Goal: Task Accomplishment & Management: Complete application form

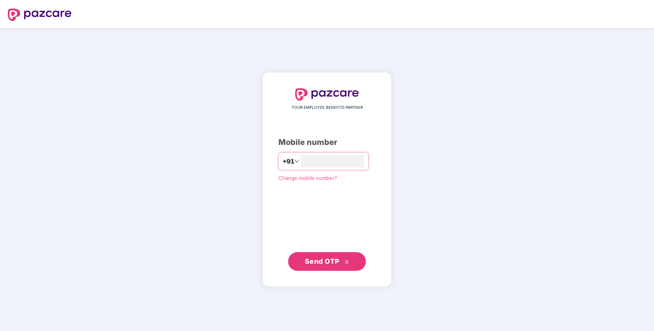
type input "**********"
click at [315, 262] on span "Send OTP" at bounding box center [322, 261] width 35 height 8
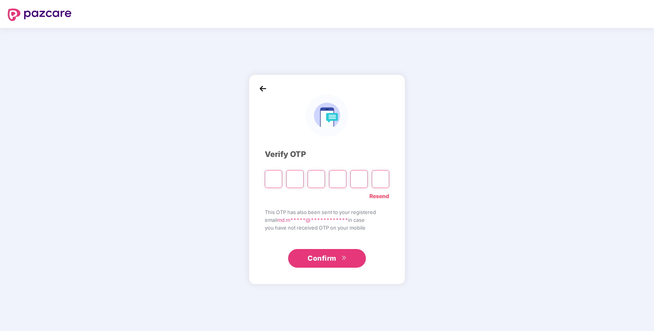
type input "*"
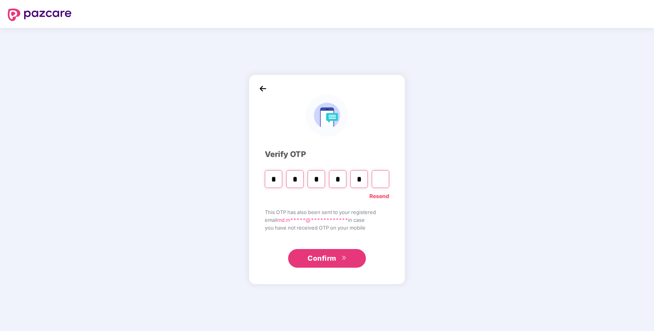
type input "*"
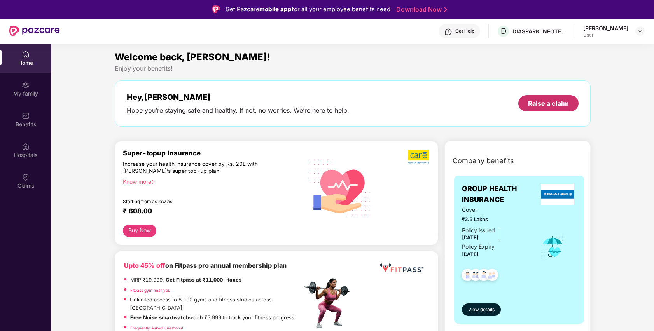
click at [566, 110] on div "Raise a claim" at bounding box center [548, 103] width 60 height 16
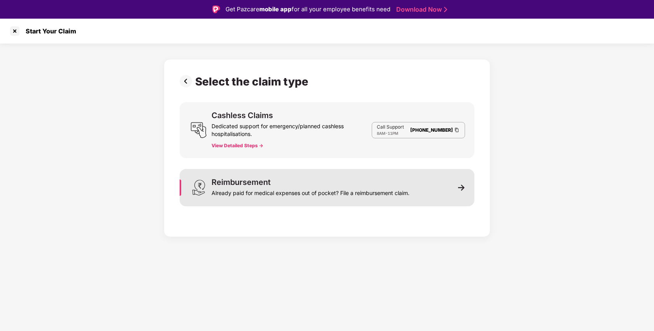
click at [304, 199] on div "Reimbursement Already paid for medical expenses out of pocket? File a reimburse…" at bounding box center [327, 187] width 295 height 37
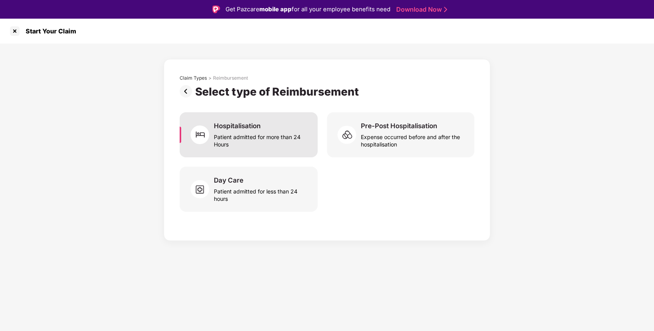
click at [262, 138] on div "Patient admitted for more than 24 Hours" at bounding box center [261, 139] width 94 height 18
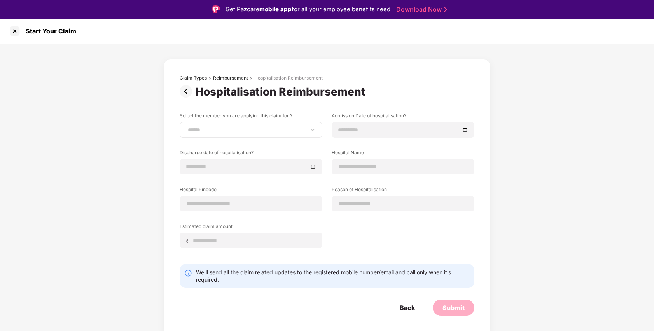
click at [297, 134] on div "**********" at bounding box center [251, 130] width 143 height 16
click at [285, 123] on div "**********" at bounding box center [251, 130] width 143 height 16
click at [314, 129] on select "**********" at bounding box center [250, 130] width 129 height 6
select select "**********"
click at [186, 127] on select "**********" at bounding box center [250, 130] width 129 height 6
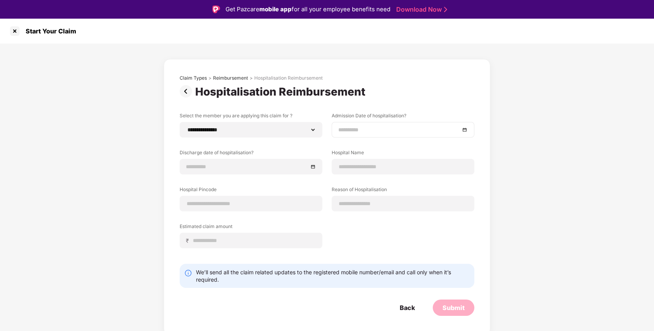
click at [462, 132] on div at bounding box center [402, 130] width 129 height 9
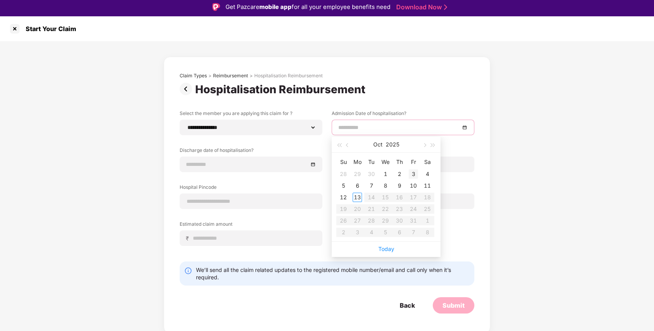
scroll to position [2, 0]
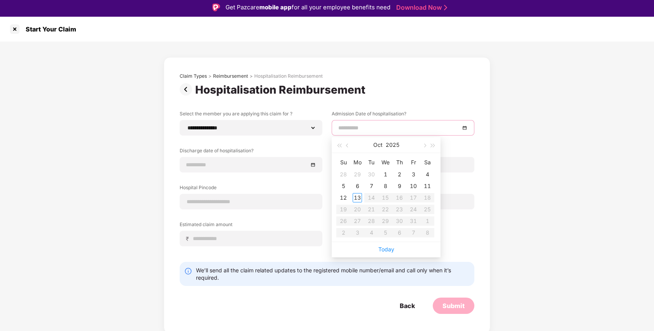
type input "**********"
click at [341, 145] on span "button" at bounding box center [339, 146] width 4 height 4
type input "**********"
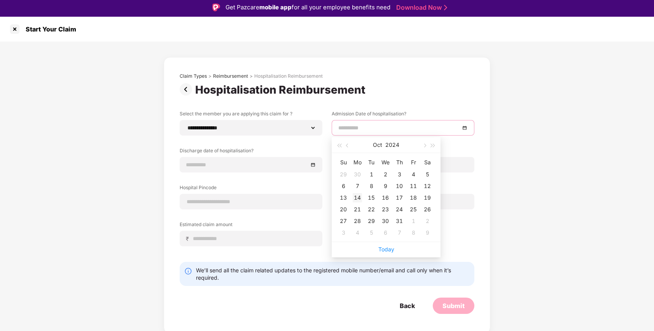
click at [360, 199] on div "14" at bounding box center [357, 197] width 9 height 9
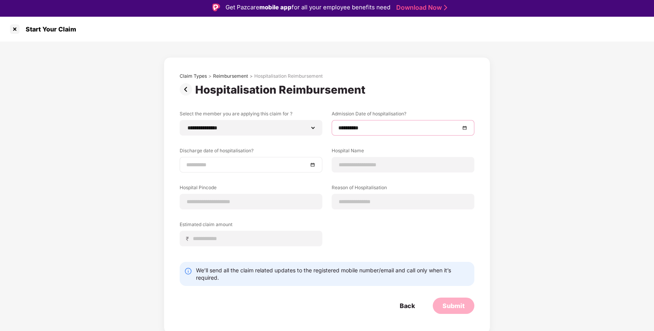
click at [313, 162] on div at bounding box center [250, 165] width 129 height 9
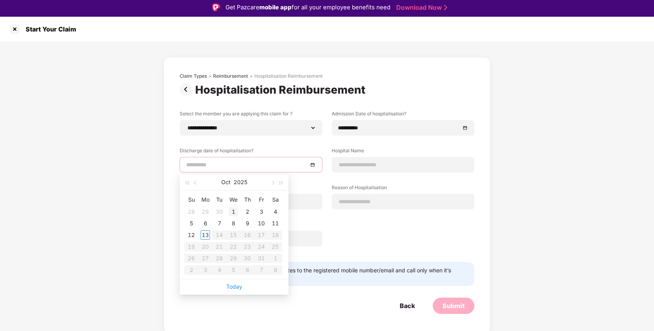
type input "**********"
click at [189, 183] on span "button" at bounding box center [187, 183] width 4 height 4
type input "**********"
click at [245, 236] on div "17" at bounding box center [247, 235] width 9 height 9
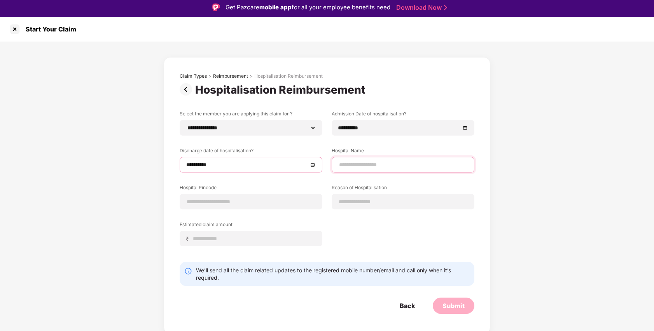
click at [380, 165] on input at bounding box center [402, 165] width 129 height 8
type input "**********"
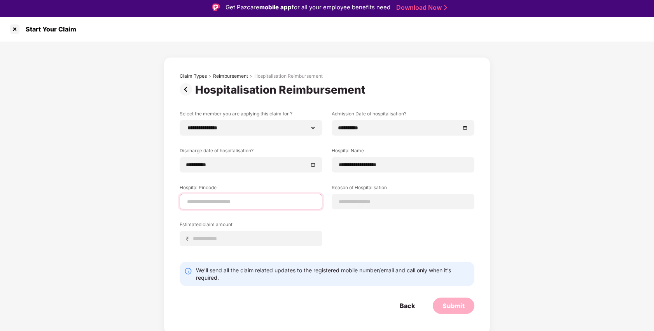
click at [275, 205] on input at bounding box center [250, 202] width 129 height 8
type input "******"
select select "******"
select select "**********"
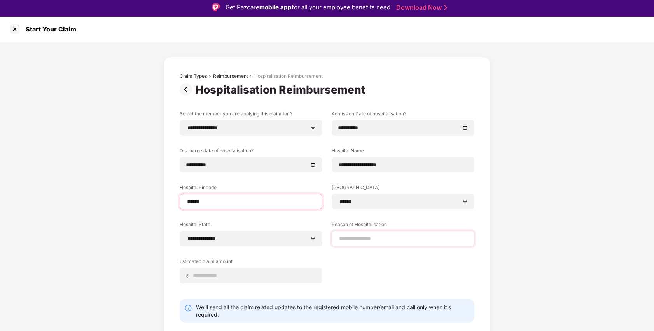
type input "******"
click at [384, 240] on input at bounding box center [402, 239] width 129 height 8
type input "*******"
click at [360, 267] on div "**********" at bounding box center [327, 202] width 295 height 185
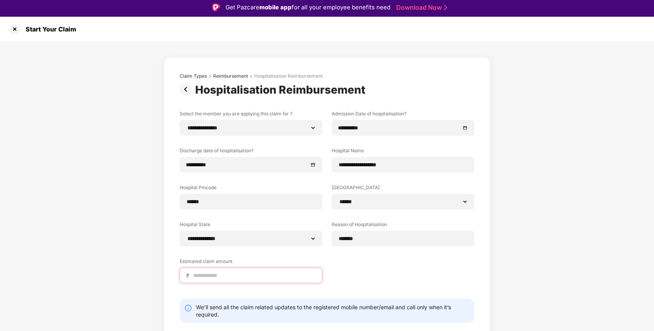
click at [267, 274] on input at bounding box center [253, 276] width 123 height 8
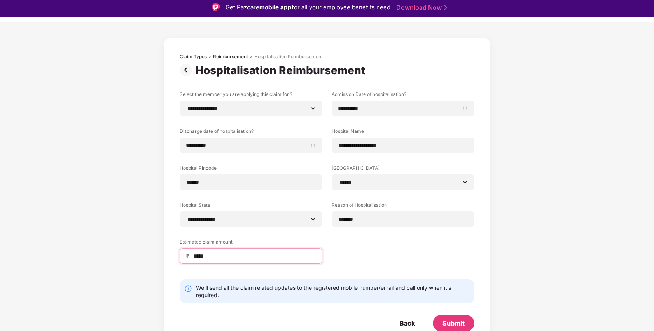
scroll to position [23, 0]
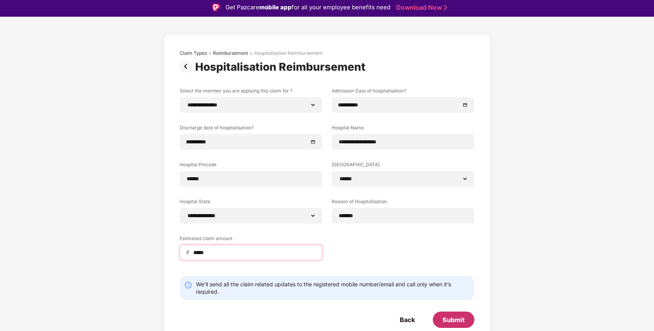
type input "*****"
click at [452, 322] on div "Submit" at bounding box center [453, 320] width 22 height 9
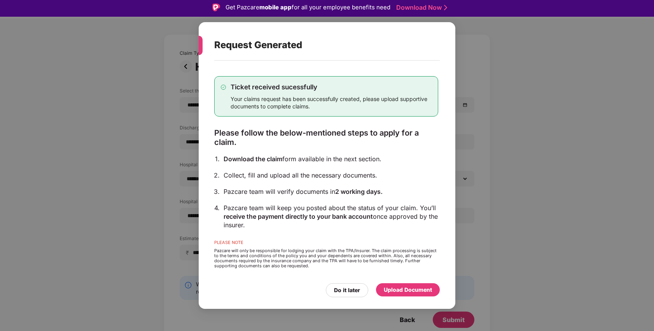
click at [418, 290] on div "Upload Document" at bounding box center [408, 290] width 48 height 9
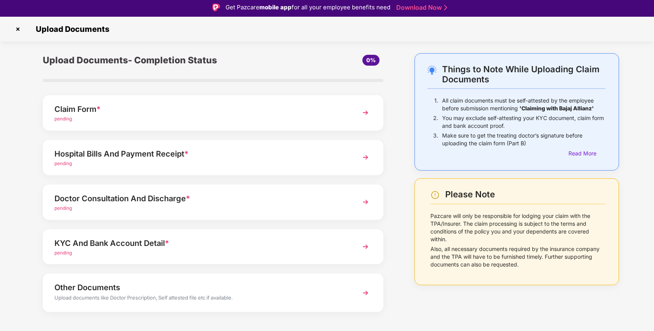
click at [224, 122] on div "pending" at bounding box center [199, 118] width 291 height 7
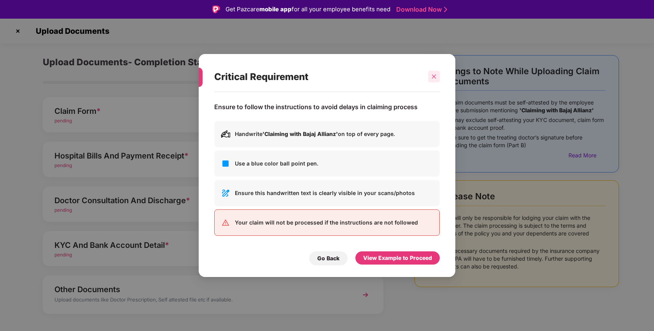
click at [437, 77] on div at bounding box center [434, 77] width 12 height 12
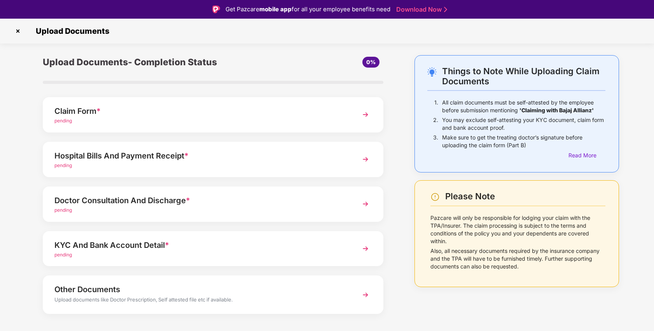
click at [363, 112] on img at bounding box center [365, 115] width 14 height 14
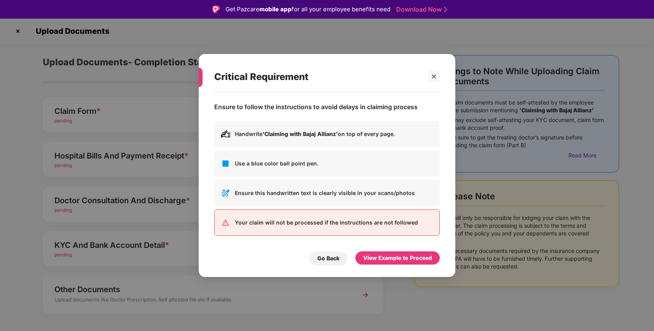
click at [330, 157] on div "Use a blue color ball point pen." at bounding box center [327, 163] width 226 height 26
click at [397, 257] on div "View Example to Proceed" at bounding box center [397, 258] width 69 height 9
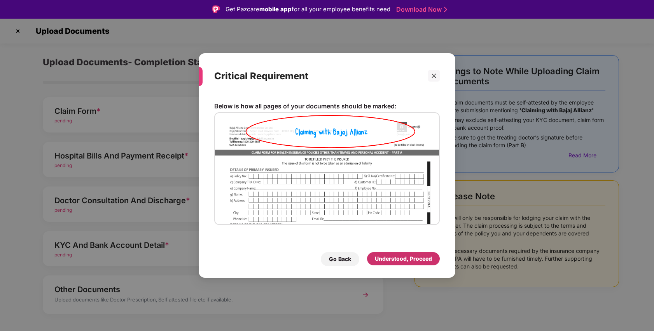
click at [403, 262] on div "Understood, Proceed" at bounding box center [403, 259] width 57 height 9
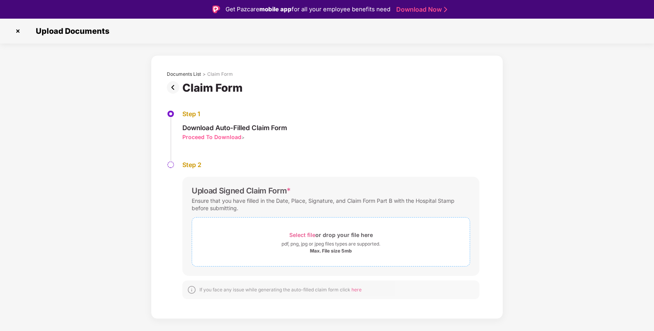
click at [308, 233] on span "Select file" at bounding box center [302, 235] width 26 height 7
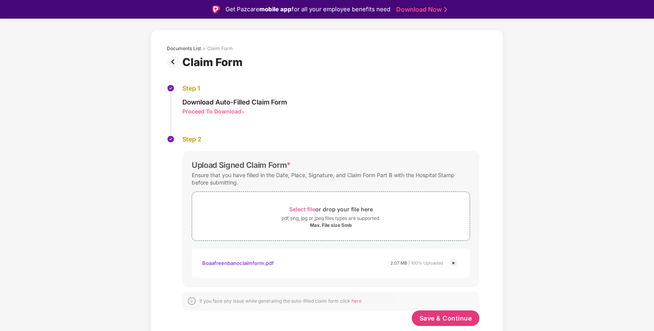
scroll to position [26, 0]
click at [445, 320] on span "Save & Continue" at bounding box center [446, 318] width 52 height 9
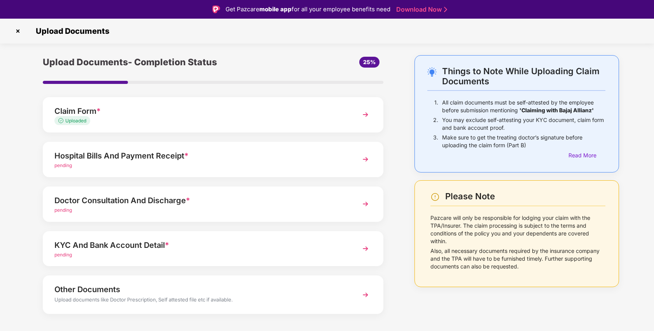
click at [242, 155] on div "Hospital Bills And Payment Receipt *" at bounding box center [199, 156] width 291 height 12
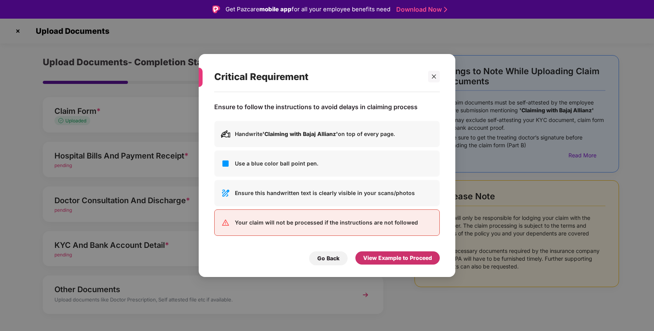
click at [422, 262] on div "View Example to Proceed" at bounding box center [397, 258] width 69 height 9
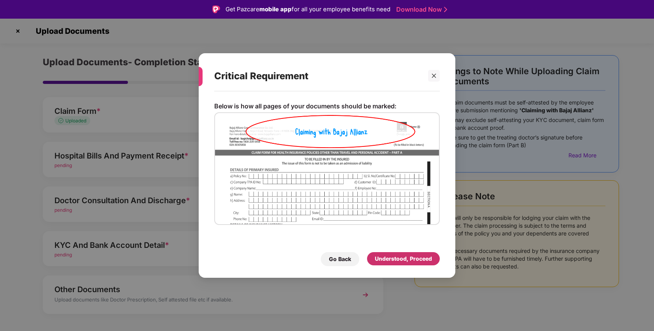
click at [420, 260] on div "Understood, Proceed" at bounding box center [403, 259] width 57 height 9
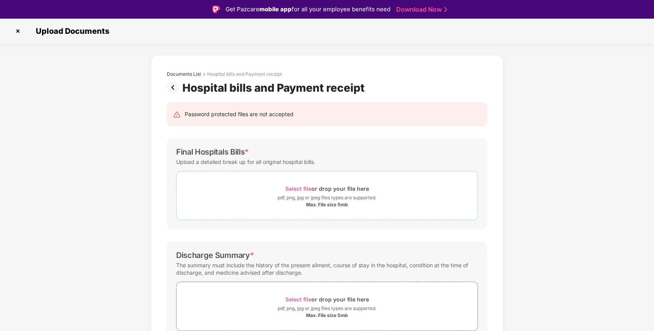
click at [304, 189] on span "Select file" at bounding box center [298, 188] width 26 height 7
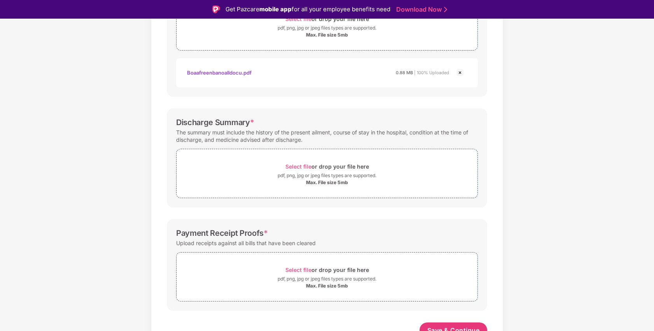
scroll to position [178, 0]
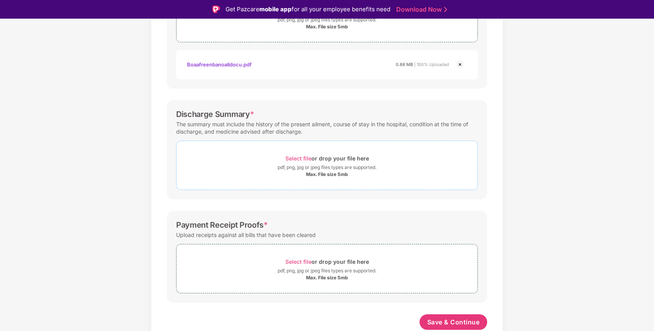
click at [306, 159] on span "Select file" at bounding box center [298, 158] width 26 height 7
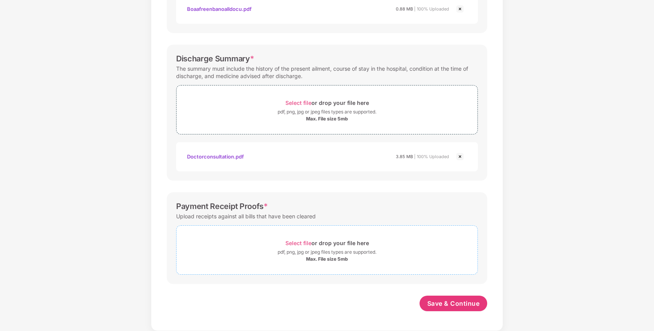
scroll to position [215, 0]
click at [302, 240] on span "Select file" at bounding box center [298, 243] width 26 height 7
click at [299, 244] on span "Select file" at bounding box center [298, 243] width 26 height 7
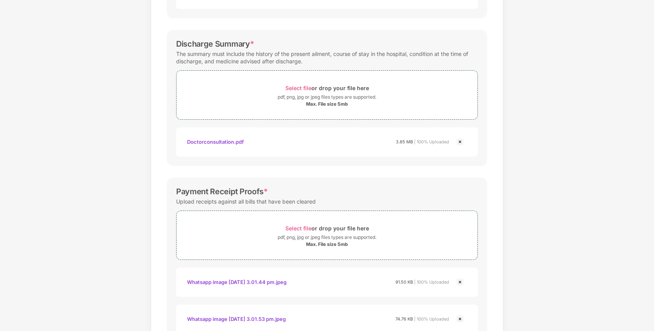
scroll to position [289, 0]
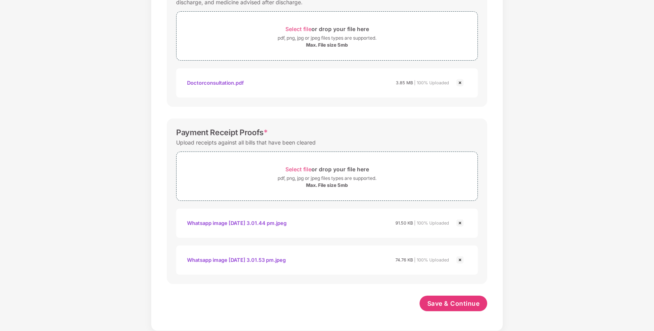
click at [460, 224] on img at bounding box center [459, 223] width 9 height 9
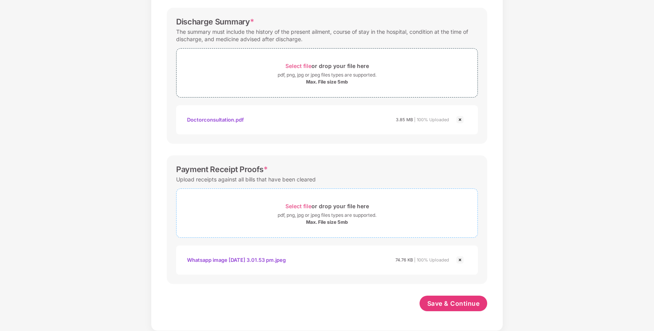
scroll to position [252, 0]
click at [460, 260] on img at bounding box center [459, 259] width 9 height 9
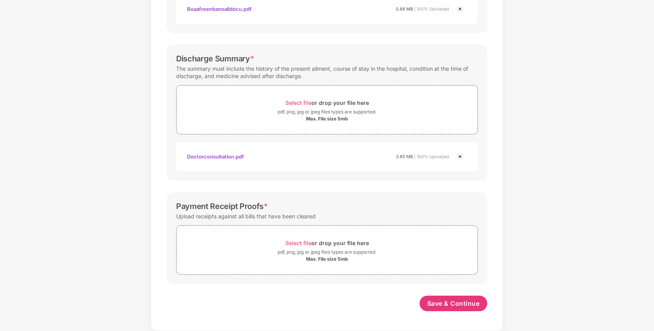
scroll to position [215, 0]
click at [301, 245] on span "Select file" at bounding box center [298, 243] width 26 height 7
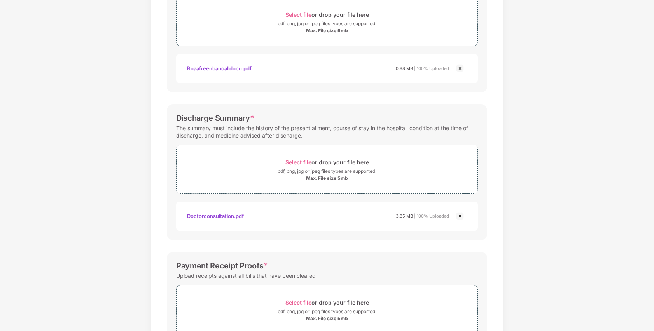
scroll to position [289, 0]
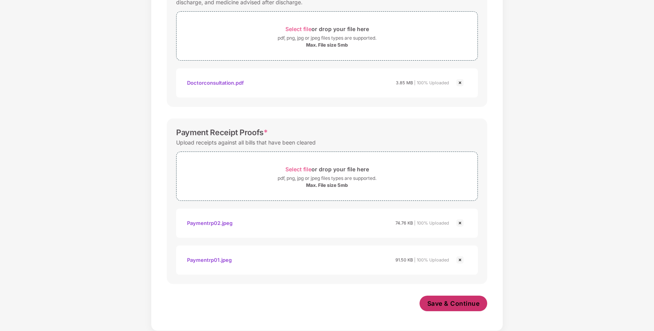
click at [457, 306] on span "Save & Continue" at bounding box center [453, 303] width 52 height 9
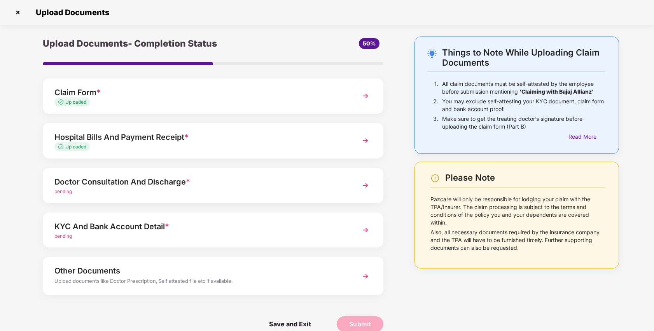
click at [275, 185] on div "Doctor Consultation And Discharge *" at bounding box center [199, 182] width 291 height 12
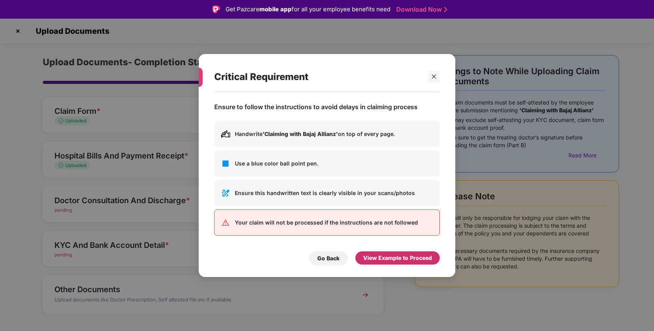
click at [397, 257] on div "View Example to Proceed" at bounding box center [397, 258] width 69 height 9
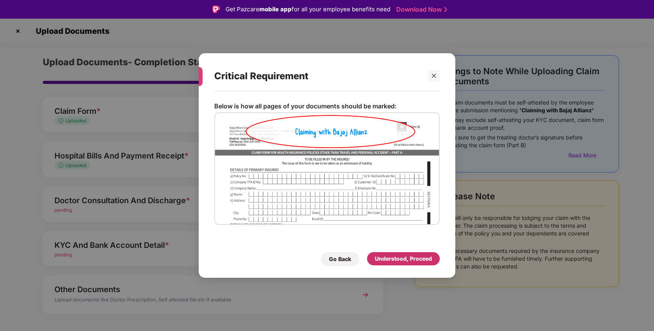
click at [402, 255] on div "Understood, Proceed" at bounding box center [403, 259] width 57 height 9
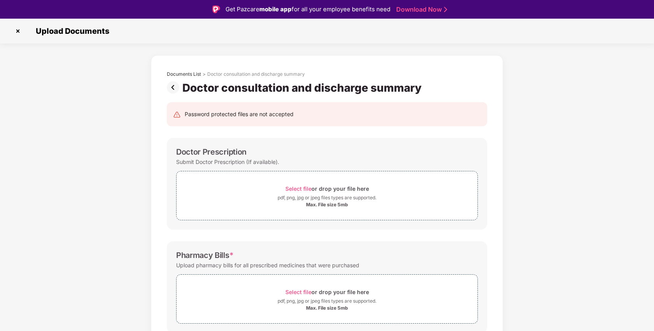
click at [512, 222] on div "Documents List > Doctor consultation and discharge summary Doctor consultation …" at bounding box center [327, 273] width 654 height 436
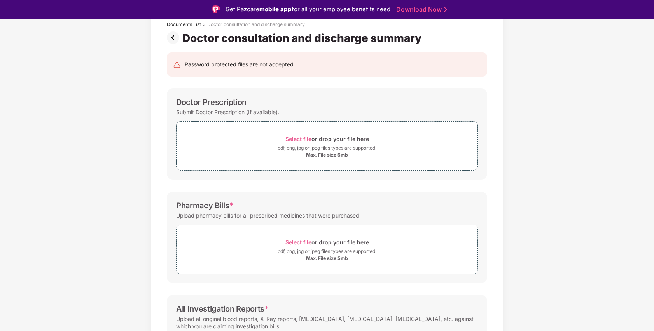
scroll to position [52, 0]
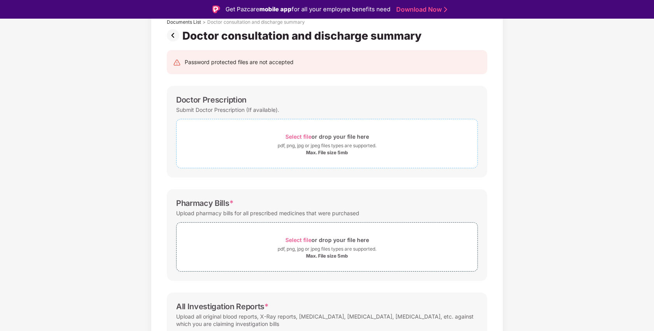
click at [293, 138] on span "Select file" at bounding box center [298, 136] width 26 height 7
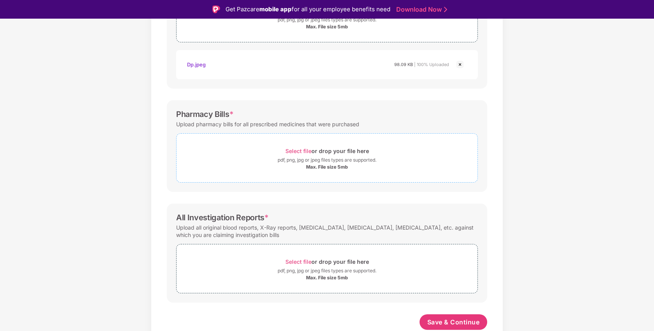
scroll to position [178, 0]
click at [294, 151] on span "Select file" at bounding box center [298, 151] width 26 height 7
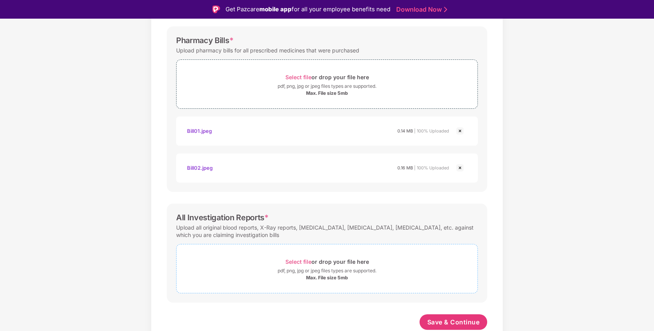
scroll to position [252, 0]
click at [299, 253] on span "Select file or drop your file here pdf, png, jpg or jpeg files types are suppor…" at bounding box center [327, 268] width 301 height 37
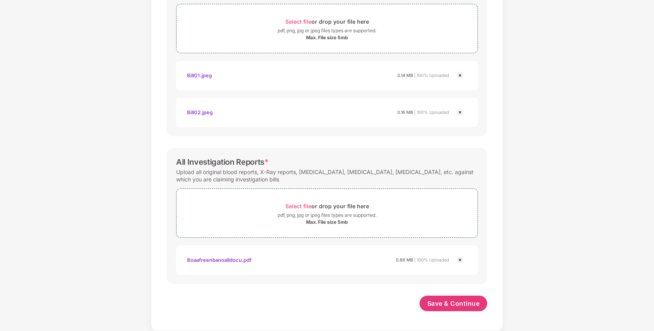
scroll to position [289, 0]
click at [462, 304] on span "Save & Continue" at bounding box center [453, 303] width 52 height 9
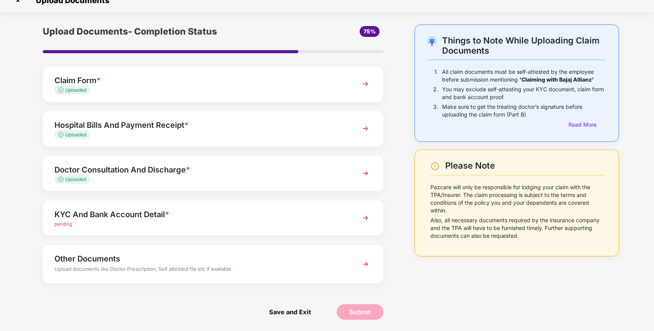
scroll to position [12, 0]
click at [281, 221] on div "pending" at bounding box center [199, 223] width 291 height 7
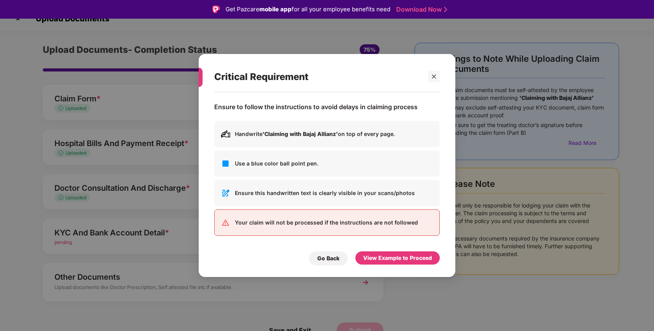
click at [397, 264] on div "View Example to Proceed" at bounding box center [397, 259] width 84 height 14
click at [399, 261] on div "View Example to Proceed" at bounding box center [397, 258] width 69 height 9
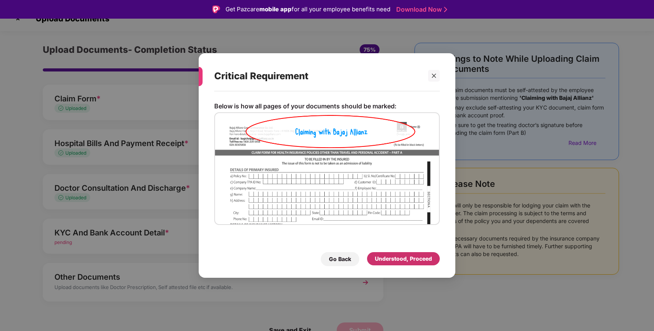
click at [399, 261] on div "Understood, Proceed" at bounding box center [403, 259] width 57 height 9
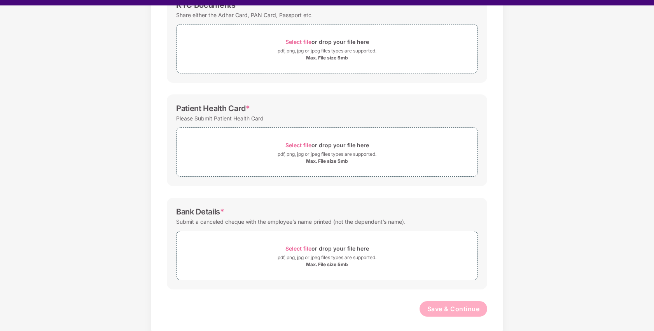
scroll to position [19, 0]
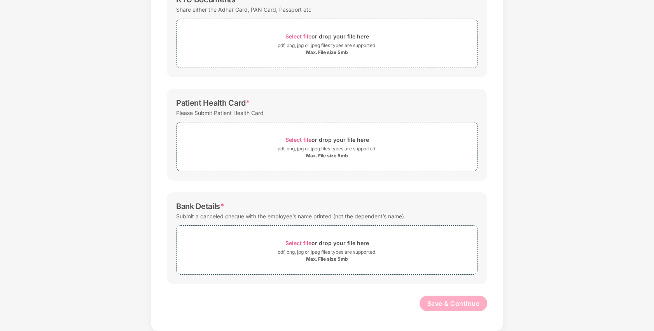
click at [533, 234] on div "Documents List > KYC and Bank Account Detail KYC and Bank Account Detail Passwo…" at bounding box center [327, 117] width 654 height 428
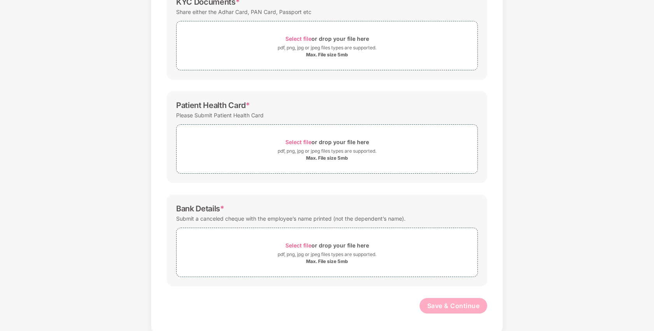
scroll to position [117, 0]
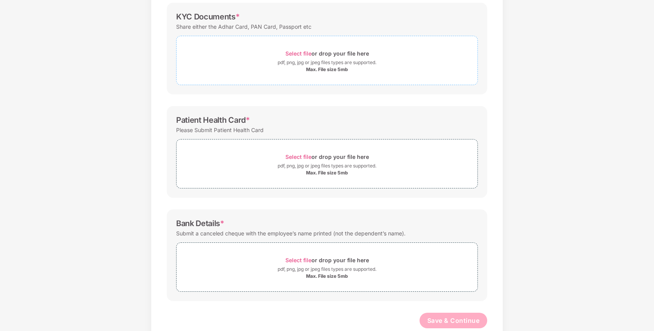
click at [293, 47] on span "Select file or drop your file here pdf, png, jpg or jpeg files types are suppor…" at bounding box center [327, 60] width 301 height 37
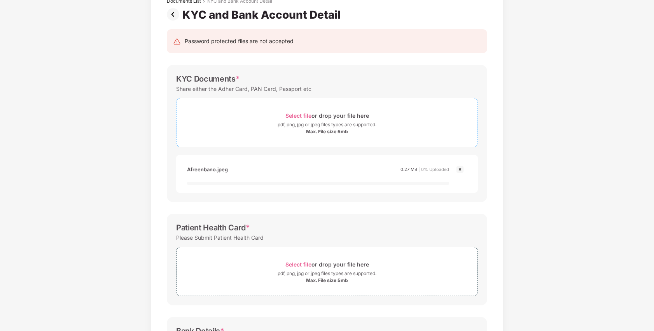
scroll to position [39, 0]
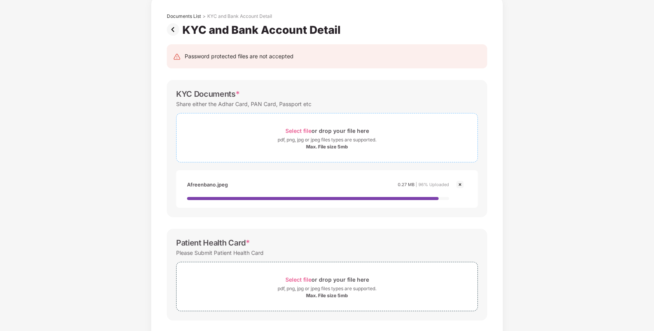
click at [302, 132] on span "Select file" at bounding box center [298, 131] width 26 height 7
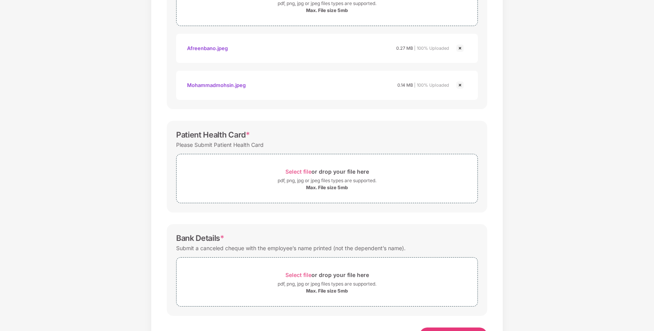
scroll to position [181, 0]
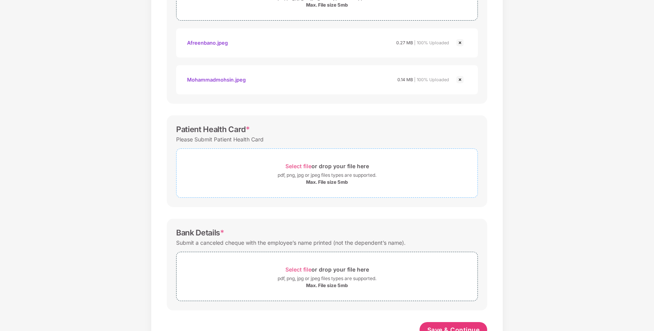
click at [297, 166] on span "Select file" at bounding box center [298, 166] width 26 height 7
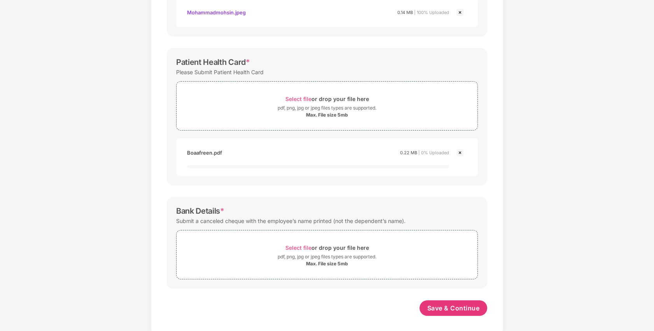
scroll to position [253, 0]
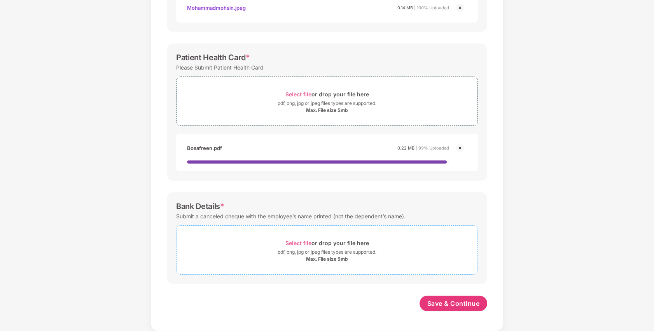
click at [303, 242] on span "Select file" at bounding box center [298, 243] width 26 height 7
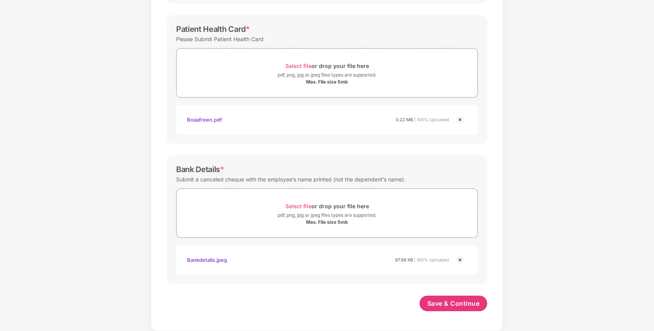
scroll to position [281, 0]
click at [470, 299] on button "Save & Continue" at bounding box center [454, 304] width 68 height 16
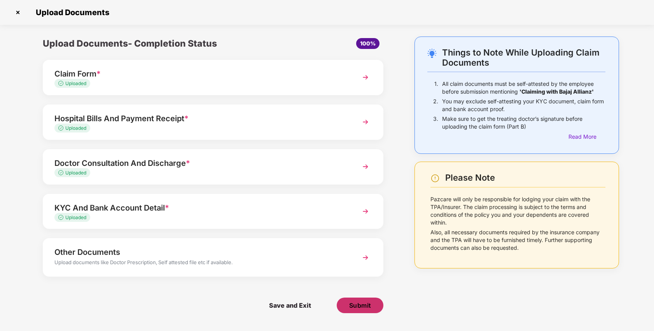
click at [371, 301] on button "Submit" at bounding box center [360, 306] width 47 height 16
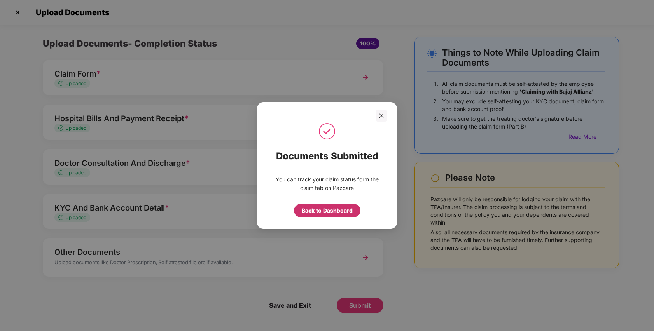
click at [347, 205] on div "Back to Dashboard" at bounding box center [327, 210] width 66 height 13
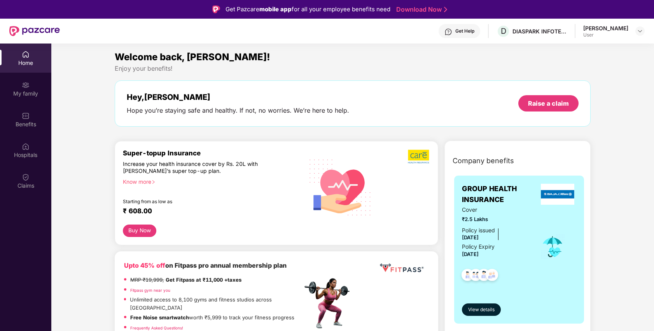
click at [371, 61] on div "Welcome back, [PERSON_NAME]!" at bounding box center [353, 57] width 476 height 15
click at [309, 64] on div "Welcome back, [PERSON_NAME]!" at bounding box center [353, 57] width 476 height 15
click at [311, 146] on div "Super-topup Insurance Increase your health insurance cover by Rs. 20L with PazC…" at bounding box center [276, 193] width 323 height 104
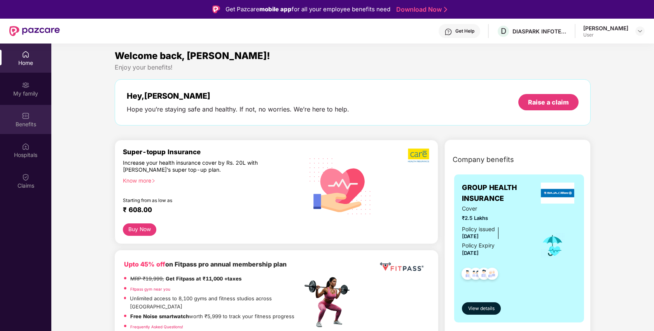
scroll to position [2, 0]
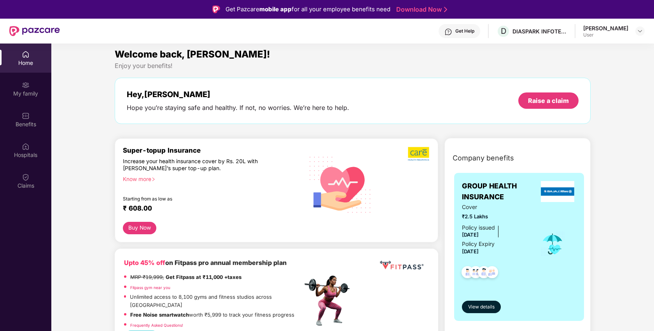
scroll to position [3, 0]
click at [417, 104] on div "Hey, Mohammad Hope you’re staying safe and healthy. If not, no worries. We’re h…" at bounding box center [353, 100] width 452 height 22
click at [494, 53] on div "Welcome back, Mohammad!" at bounding box center [353, 54] width 476 height 15
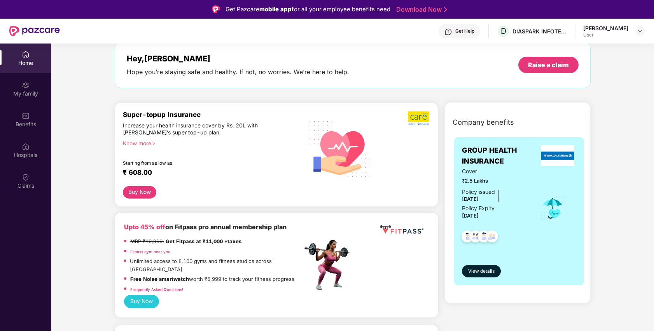
scroll to position [0, 0]
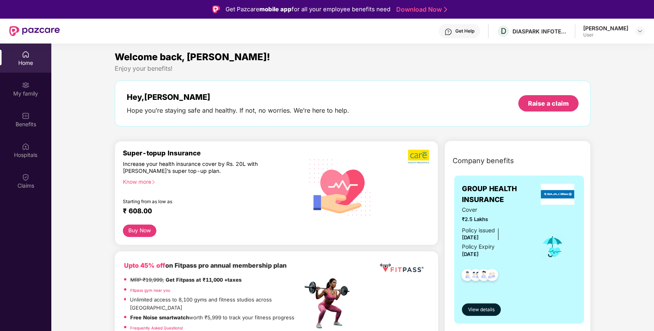
click at [392, 127] on div "Welcome back, Mohammad! Enjoy your benefits! Hey, Mohammad Hope you’re staying …" at bounding box center [353, 92] width 482 height 85
